Goal: Navigation & Orientation: Find specific page/section

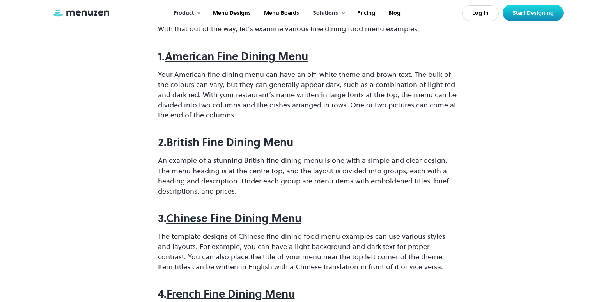
scroll to position [468, 0]
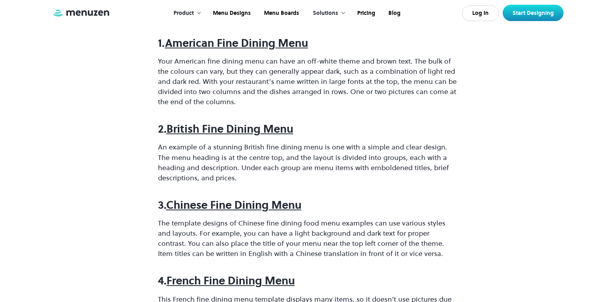
click at [241, 44] on strong "American Fine Dining Menu" at bounding box center [236, 42] width 143 height 15
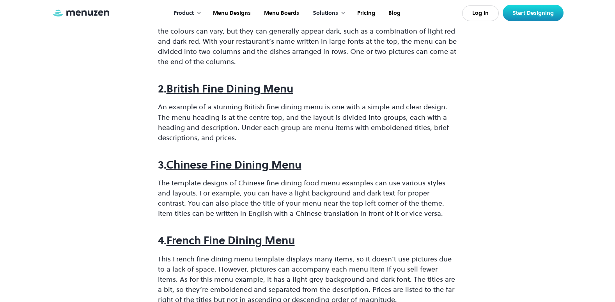
scroll to position [390, 0]
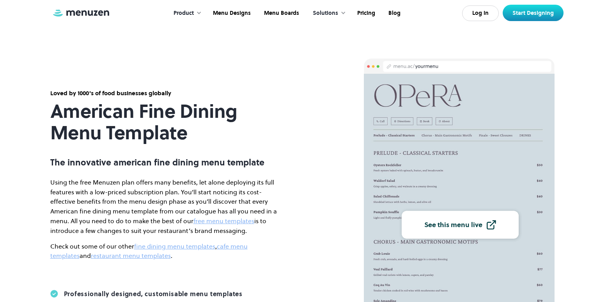
click at [194, 14] on div "Product" at bounding box center [184, 13] width 20 height 9
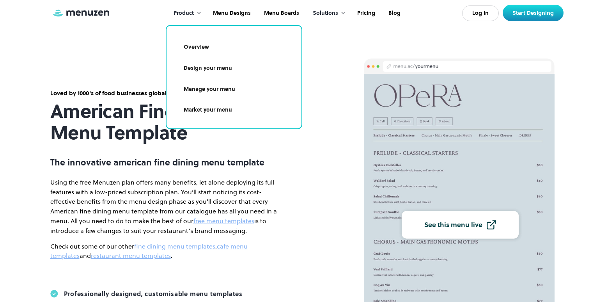
click at [203, 48] on link "Overview" at bounding box center [234, 47] width 116 height 18
